Goal: Task Accomplishment & Management: Manage account settings

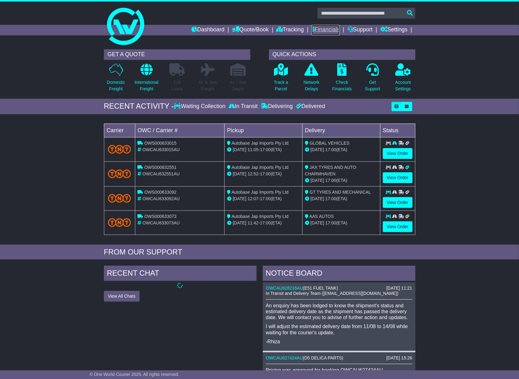
click at [324, 31] on link "Financials" at bounding box center [326, 30] width 28 height 11
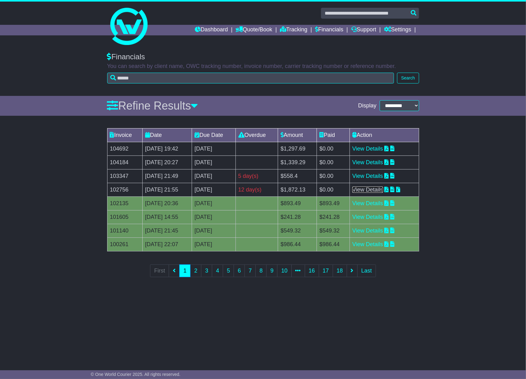
click at [374, 190] on link "View Details" at bounding box center [367, 190] width 31 height 6
click at [375, 175] on link "View Details" at bounding box center [367, 176] width 31 height 6
click at [322, 29] on link "Financials" at bounding box center [329, 30] width 28 height 11
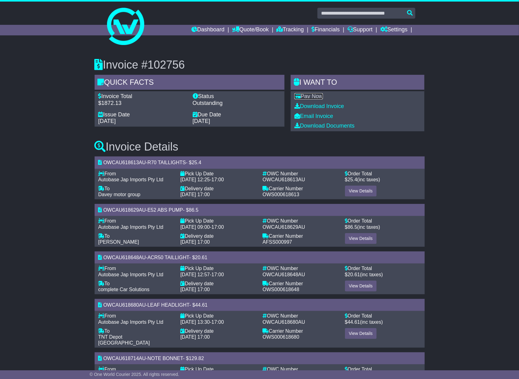
click at [313, 95] on link "Pay Now" at bounding box center [309, 96] width 29 height 6
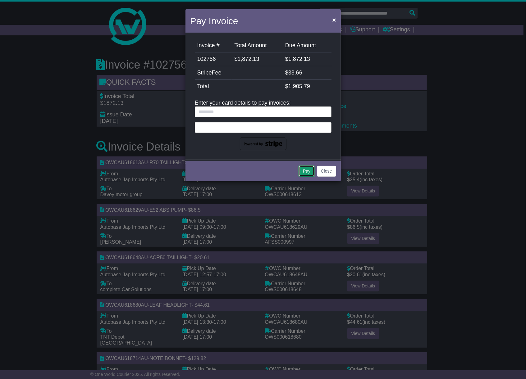
click at [306, 168] on button "Pay" at bounding box center [307, 171] width 16 height 11
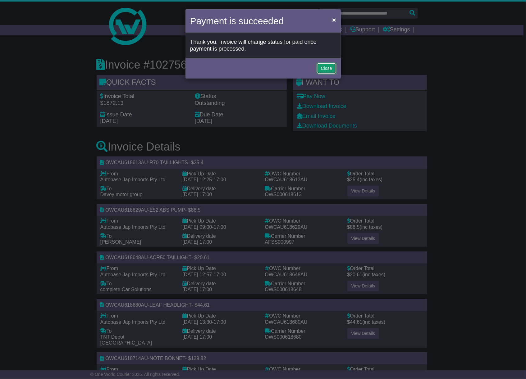
drag, startPoint x: 321, startPoint y: 66, endPoint x: 320, endPoint y: 36, distance: 29.8
click at [322, 66] on button "Close" at bounding box center [326, 68] width 19 height 11
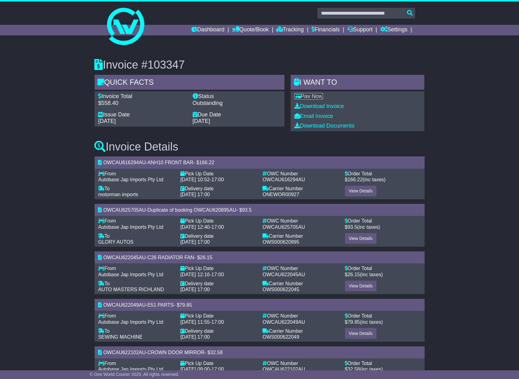
click at [311, 94] on link "Pay Now" at bounding box center [309, 96] width 29 height 6
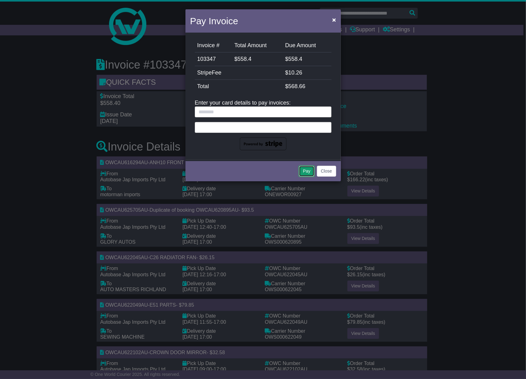
drag, startPoint x: 307, startPoint y: 168, endPoint x: 305, endPoint y: 165, distance: 3.5
click at [306, 166] on button "Pay" at bounding box center [307, 171] width 16 height 11
